Goal: Task Accomplishment & Management: Manage account settings

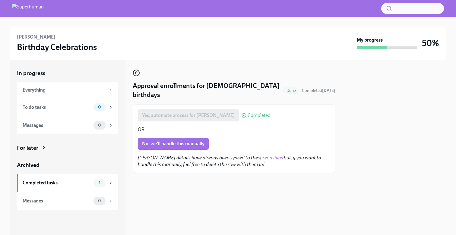
click at [135, 74] on icon "button" at bounding box center [135, 73] width 1 height 2
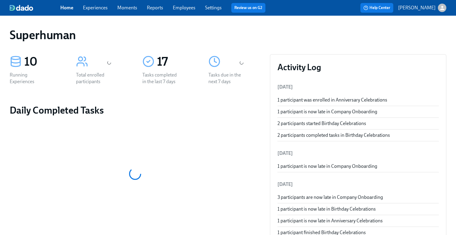
click at [101, 7] on link "Experiences" at bounding box center [95, 8] width 25 height 6
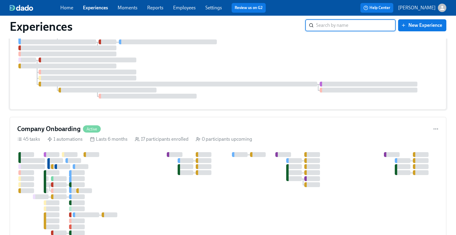
scroll to position [102, 0]
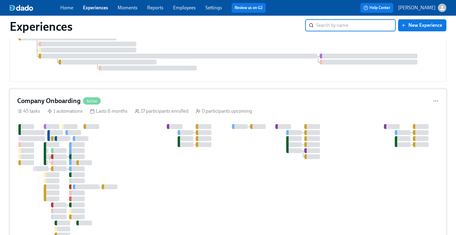
click at [139, 142] on div at bounding box center [333, 189] width 633 height 131
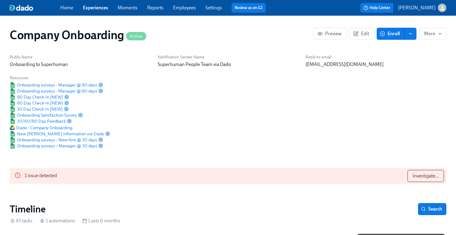
scroll to position [0, 12308]
click at [96, 9] on link "Experiences" at bounding box center [95, 8] width 25 height 6
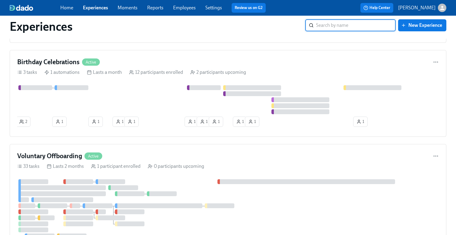
scroll to position [743, 0]
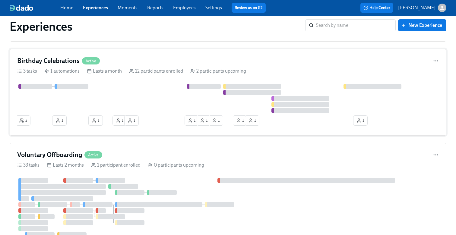
click at [136, 85] on div "Birthday Celebrations Active 3 tasks 1 automations Lasts a month 12 participant…" at bounding box center [228, 92] width 437 height 87
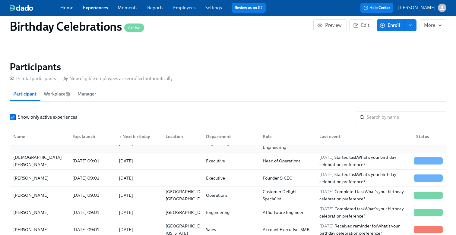
scroll to position [27, 0]
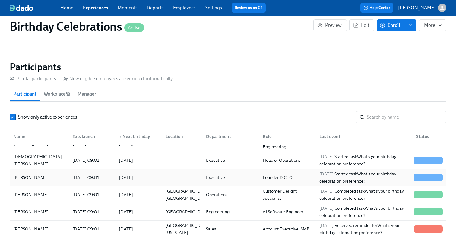
click at [131, 177] on div "2025/10/24" at bounding box center [125, 177] width 19 height 7
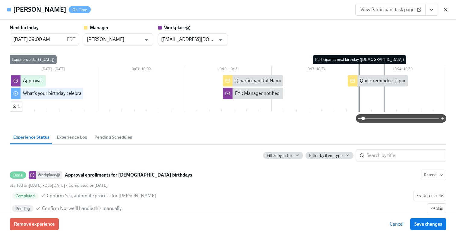
click at [445, 9] on icon "button" at bounding box center [445, 9] width 3 height 3
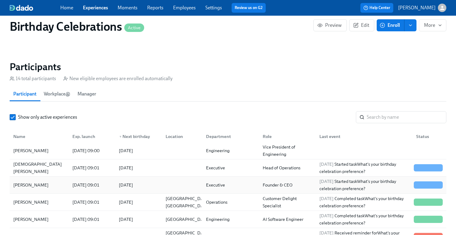
scroll to position [20, 0]
click at [114, 170] on div "2025/10/24" at bounding box center [137, 168] width 46 height 12
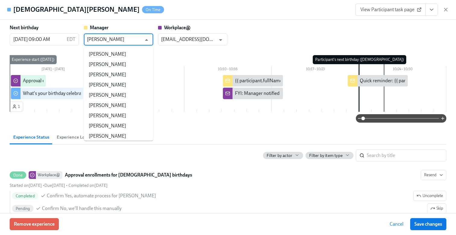
click at [136, 41] on input "Rahul Vohra" at bounding box center [114, 39] width 55 height 12
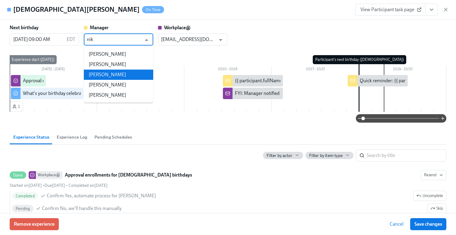
click at [139, 76] on li "Nikki Kusalo" at bounding box center [118, 75] width 69 height 10
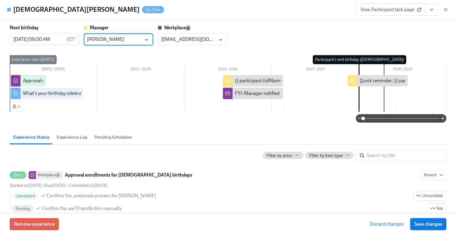
type input "Nikki Kusalo"
click at [427, 223] on span "Save changes" at bounding box center [428, 224] width 28 height 6
type input "Nikki Kusalo"
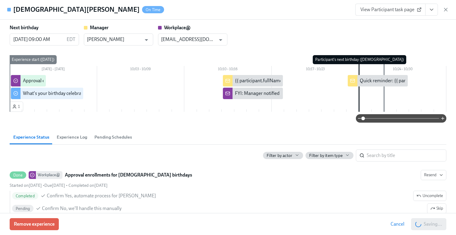
scroll to position [0, 2988]
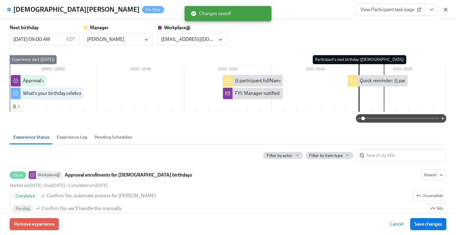
click at [444, 8] on icon "button" at bounding box center [445, 9] width 3 height 3
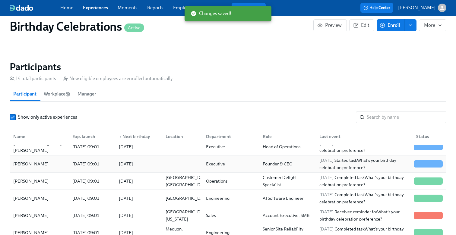
scroll to position [49, 0]
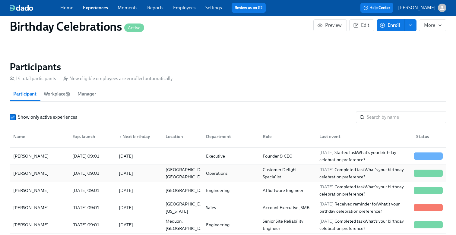
click at [97, 173] on div "2025/09/23 09:01" at bounding box center [86, 173] width 32 height 7
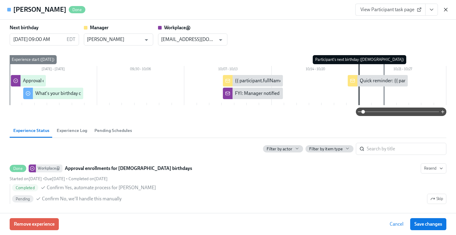
click at [443, 11] on icon "button" at bounding box center [446, 10] width 6 height 6
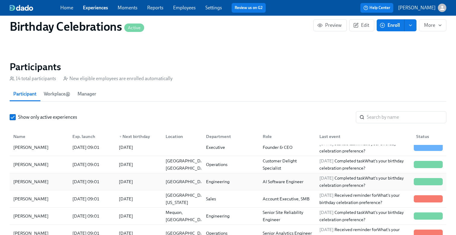
scroll to position [64, 0]
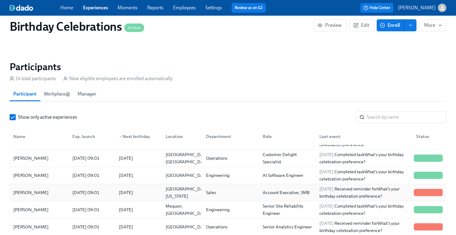
click at [102, 192] on div "2025/09/18 09:01" at bounding box center [86, 192] width 32 height 7
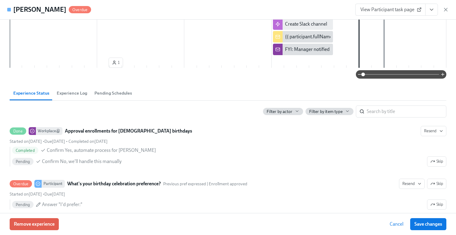
scroll to position [156, 0]
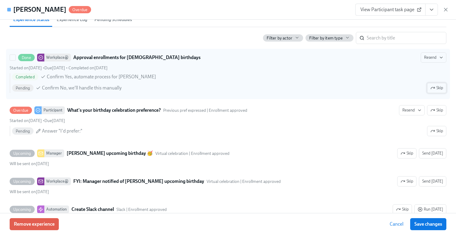
click at [433, 89] on icon "button" at bounding box center [432, 88] width 5 height 5
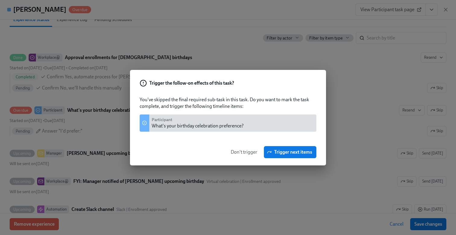
click at [243, 150] on span "Don't trigger" at bounding box center [244, 152] width 27 height 6
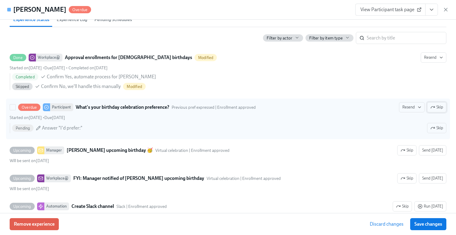
click at [435, 108] on span "Skip" at bounding box center [436, 107] width 13 height 6
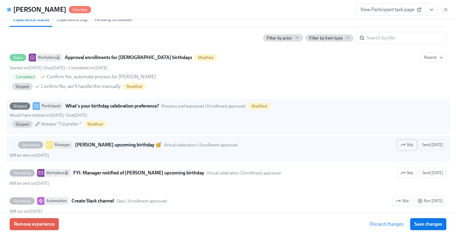
click at [413, 144] on span "Skip" at bounding box center [406, 145] width 13 height 6
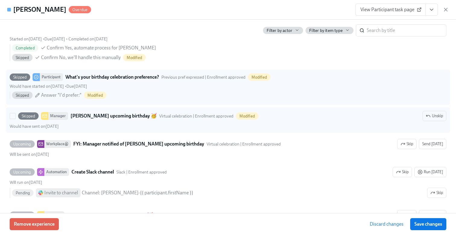
scroll to position [187, 0]
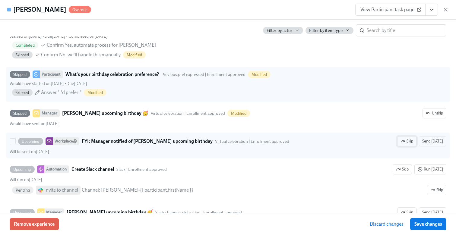
click at [408, 143] on span "Skip" at bounding box center [406, 141] width 13 height 6
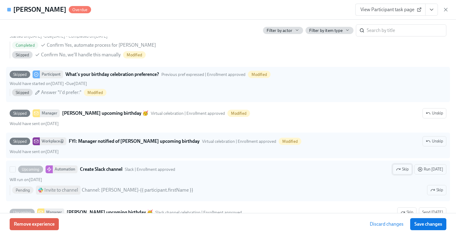
click at [407, 166] on button "Skip" at bounding box center [402, 169] width 19 height 10
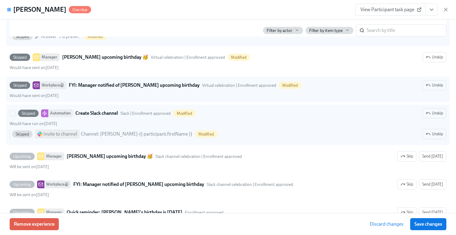
scroll to position [252, 0]
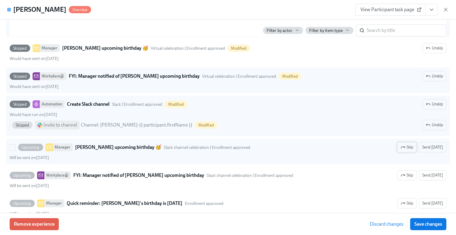
click at [408, 148] on span "Skip" at bounding box center [406, 147] width 13 height 6
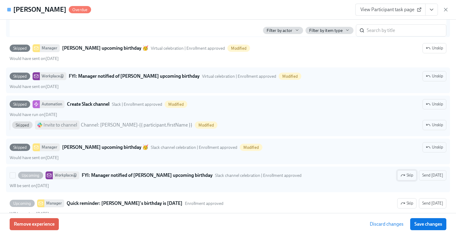
click at [408, 180] on button "Skip" at bounding box center [406, 175] width 19 height 10
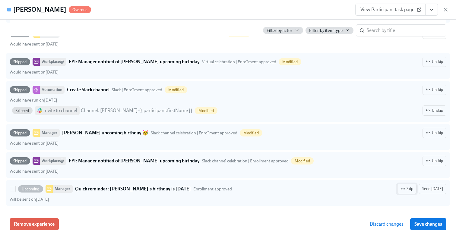
click at [411, 189] on span "Skip" at bounding box center [406, 189] width 13 height 6
click at [420, 228] on button "Save changes" at bounding box center [428, 224] width 36 height 12
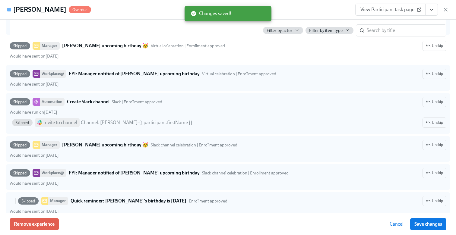
scroll to position [251, 0]
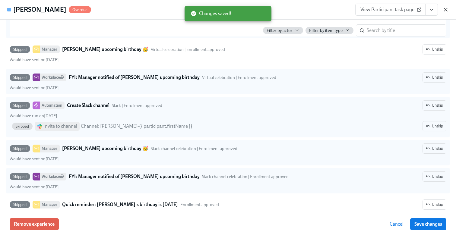
click at [443, 10] on icon "button" at bounding box center [446, 10] width 6 height 6
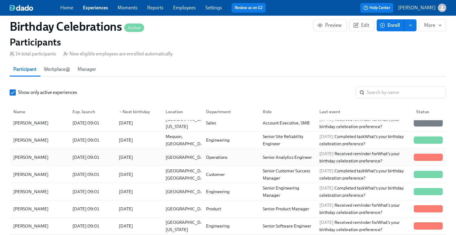
scroll to position [459, 0]
click at [159, 161] on div "2025/10/10" at bounding box center [137, 157] width 46 height 12
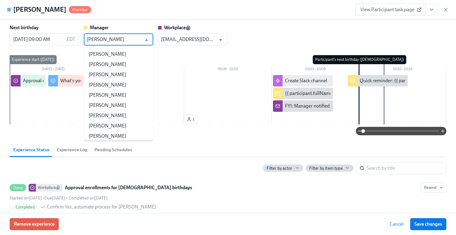
click at [130, 41] on input "Rahul Vohra" at bounding box center [114, 39] width 55 height 12
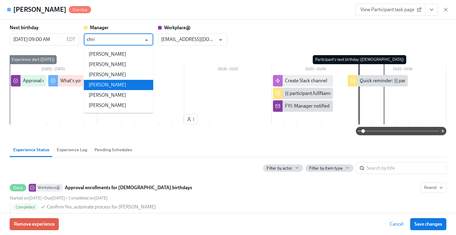
click at [137, 80] on li "Chris Byington" at bounding box center [118, 85] width 69 height 10
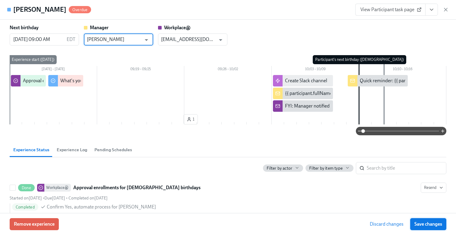
type input "Chris Byington"
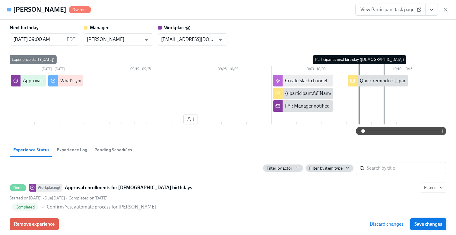
click at [421, 220] on button "Save changes" at bounding box center [428, 224] width 36 height 12
type input "Chris Byington"
click at [431, 227] on button "Save changes" at bounding box center [428, 224] width 36 height 12
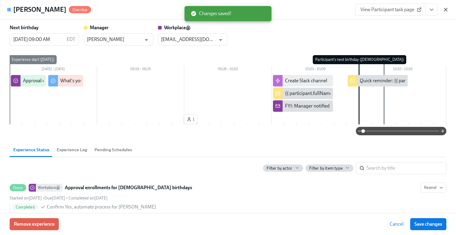
click at [445, 9] on icon "button" at bounding box center [446, 10] width 6 height 6
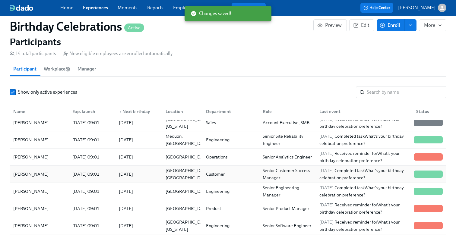
click at [121, 172] on div "2025/10/09" at bounding box center [125, 174] width 19 height 7
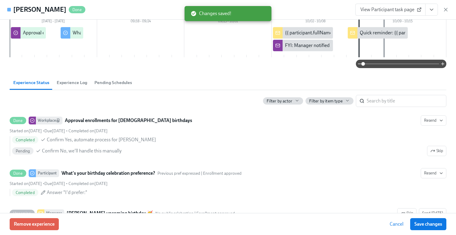
scroll to position [49, 0]
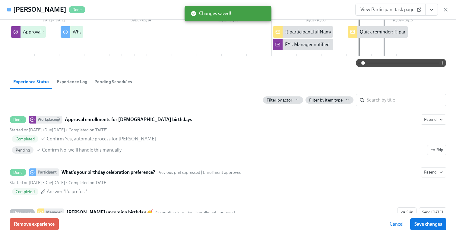
click at [442, 11] on div "View Participant task page" at bounding box center [401, 10] width 93 height 12
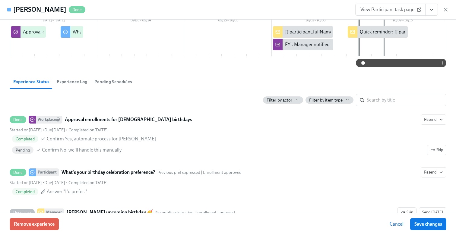
click at [448, 6] on div "View Participant task page" at bounding box center [401, 10] width 93 height 12
click at [446, 9] on icon "button" at bounding box center [445, 9] width 3 height 3
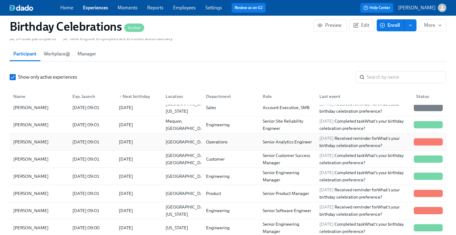
scroll to position [477, 0]
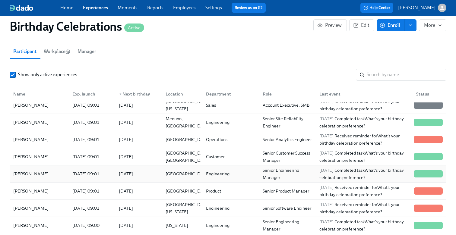
click at [126, 177] on div "2025/10/08" at bounding box center [125, 173] width 19 height 7
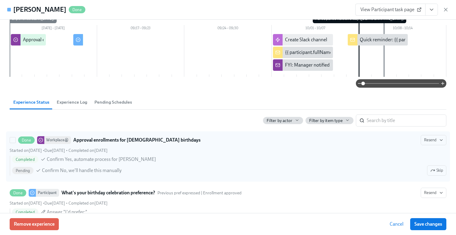
scroll to position [56, 0]
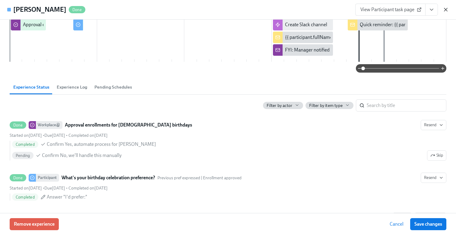
click at [445, 11] on icon "button" at bounding box center [446, 10] width 6 height 6
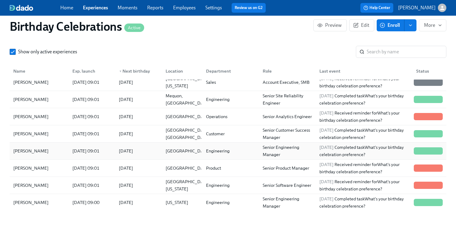
scroll to position [501, 0]
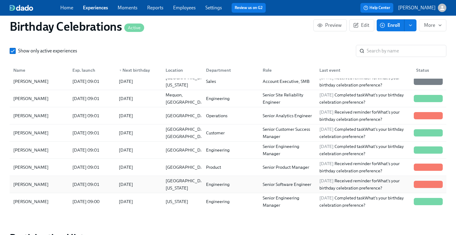
click at [128, 185] on div "2025/10/05" at bounding box center [125, 184] width 19 height 7
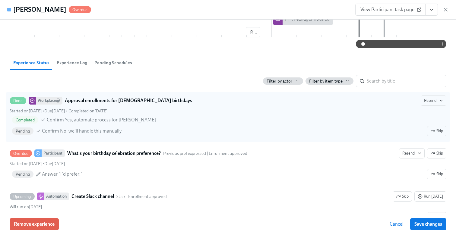
scroll to position [97, 0]
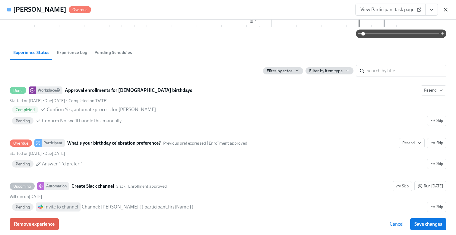
click at [447, 8] on icon "button" at bounding box center [446, 10] width 6 height 6
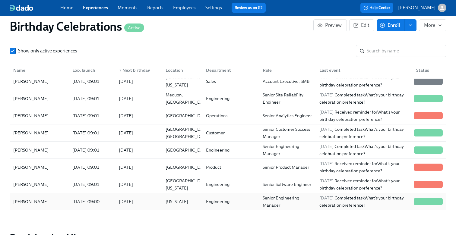
click at [133, 202] on div "2025/09/26" at bounding box center [125, 201] width 19 height 7
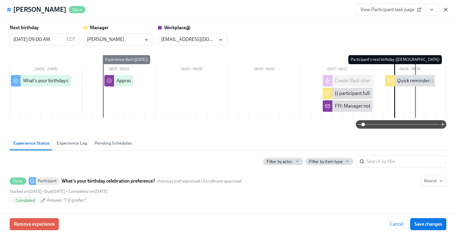
click at [446, 8] on icon "button" at bounding box center [445, 9] width 3 height 3
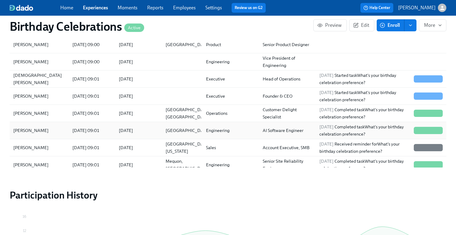
scroll to position [537, 0]
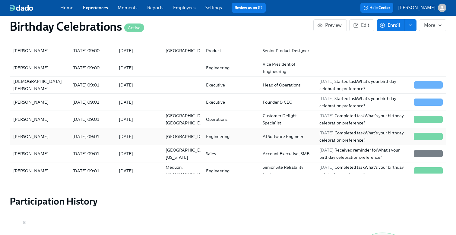
click at [201, 132] on div "Engineering" at bounding box center [229, 137] width 57 height 12
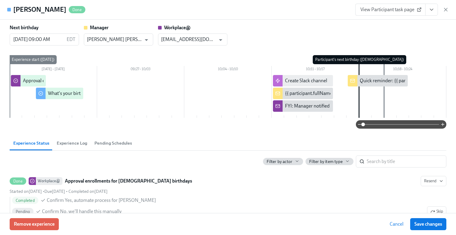
click at [446, 10] on icon "button" at bounding box center [446, 10] width 6 height 6
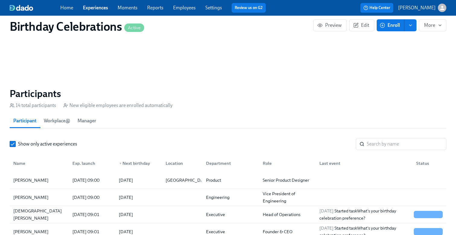
scroll to position [336, 0]
